Goal: Entertainment & Leisure: Consume media (video, audio)

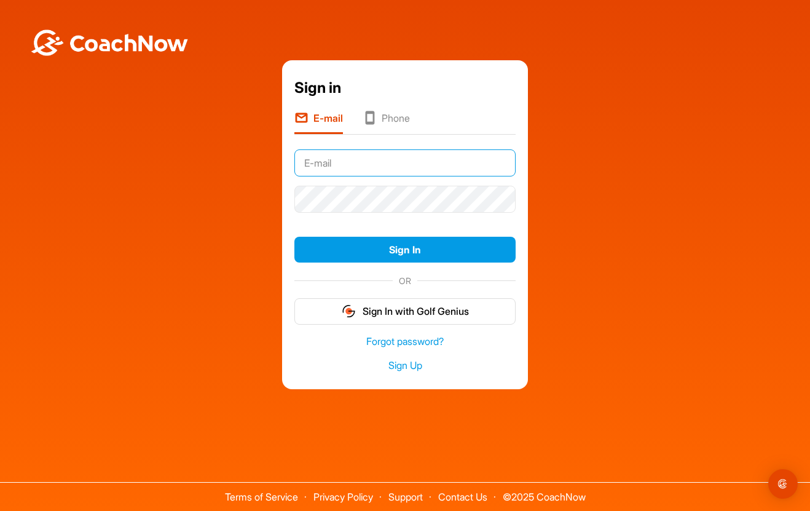
type input "outtama@me.com"
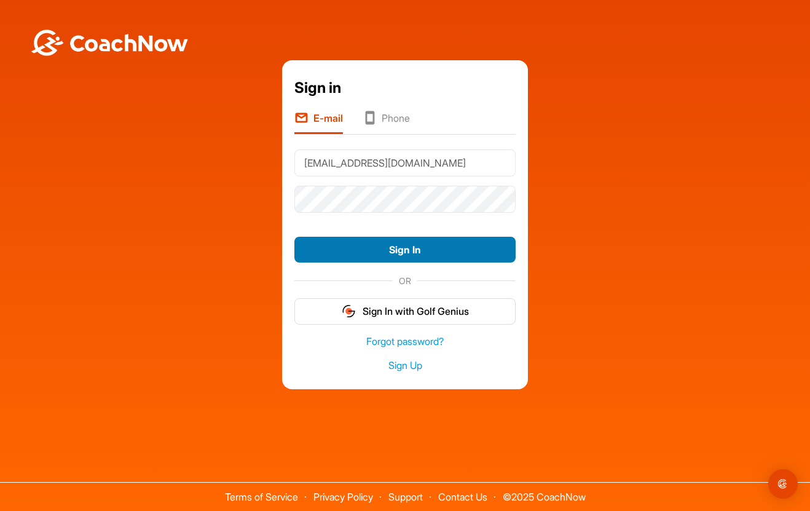
click at [412, 248] on button "Sign In" at bounding box center [404, 250] width 221 height 26
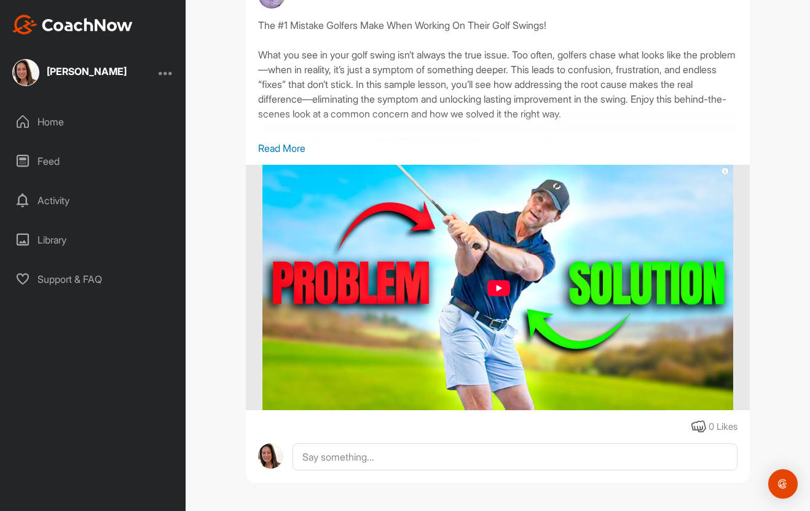
click at [502, 288] on img at bounding box center [497, 288] width 471 height 246
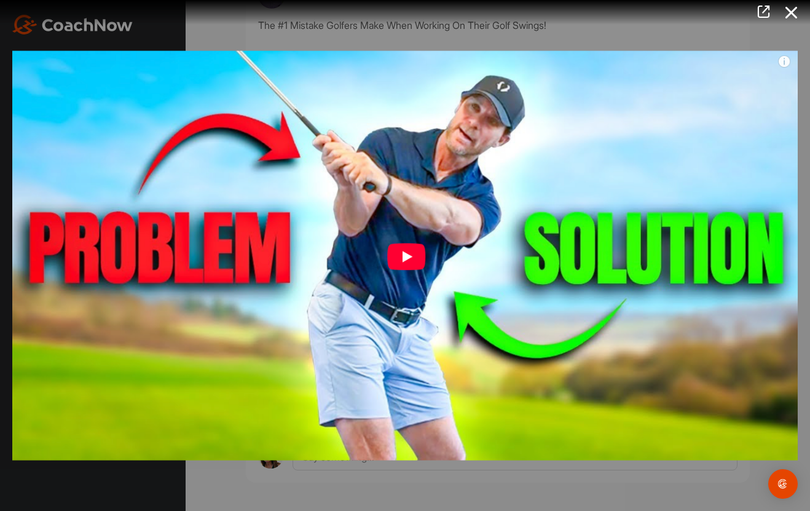
click at [401, 259] on img at bounding box center [405, 255] width 810 height 435
click at [410, 257] on img at bounding box center [405, 255] width 810 height 435
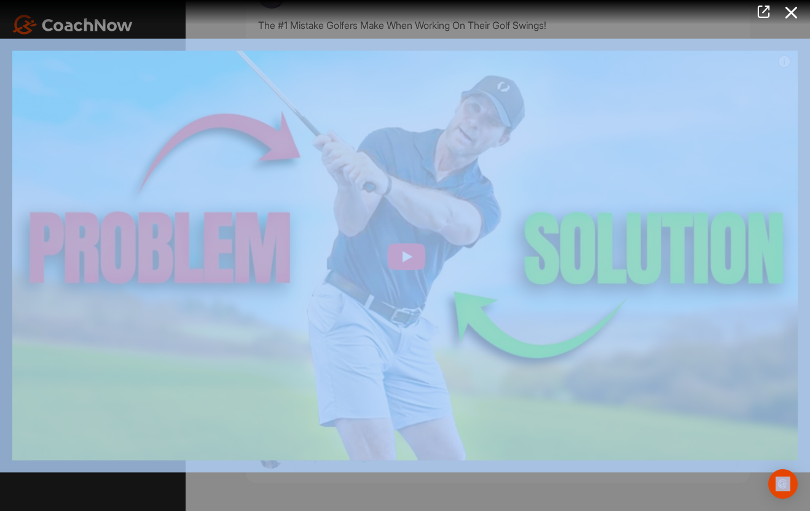
click at [410, 257] on img at bounding box center [405, 255] width 810 height 435
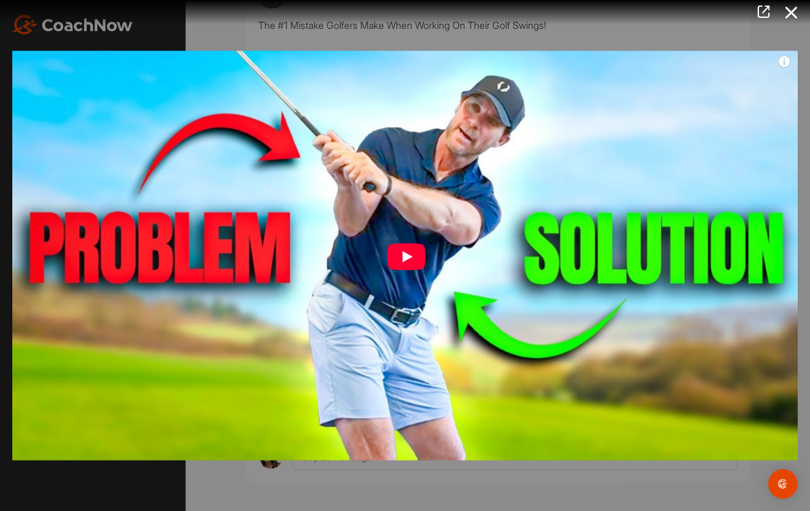
click at [408, 254] on img at bounding box center [405, 255] width 810 height 435
click at [792, 12] on icon at bounding box center [792, 12] width 28 height 23
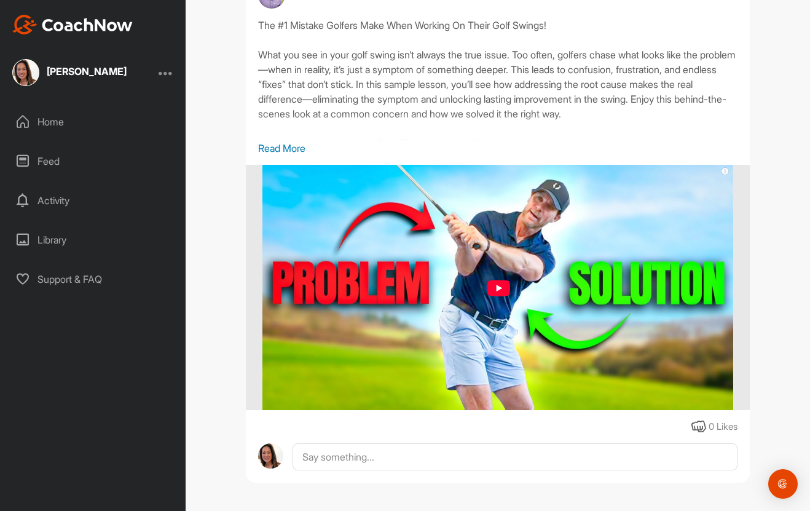
click at [282, 152] on p "Read More" at bounding box center [497, 148] width 479 height 15
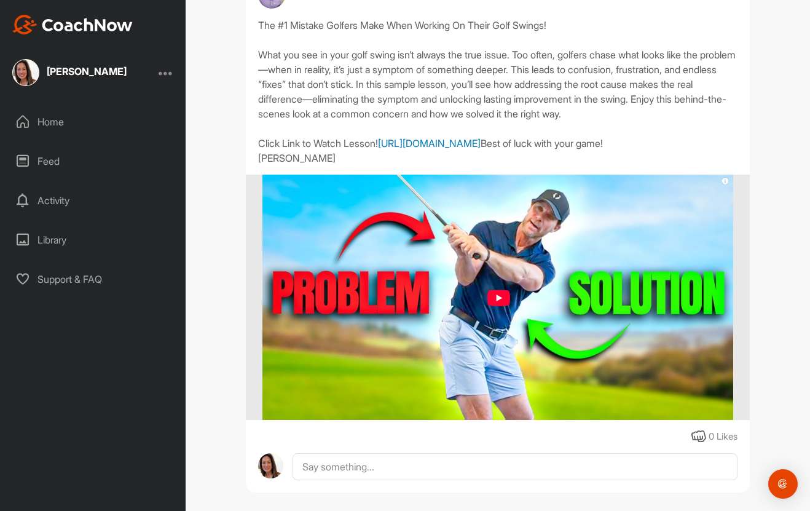
click at [378, 149] on link "[URL][DOMAIN_NAME]" at bounding box center [429, 143] width 103 height 12
